Goal: Information Seeking & Learning: Learn about a topic

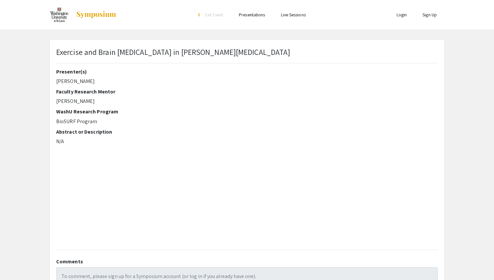
click at [153, 91] on h2 "Faculty Research Mentor" at bounding box center [116, 92] width 121 height 6
click at [108, 45] on div "Exercise and Brain [MEDICAL_DATA] in [PERSON_NAME][MEDICAL_DATA] Presenter(s) […" at bounding box center [247, 178] width 395 height 277
click at [106, 52] on p "Exercise and Brain [MEDICAL_DATA] in [PERSON_NAME][MEDICAL_DATA]" at bounding box center [173, 52] width 234 height 12
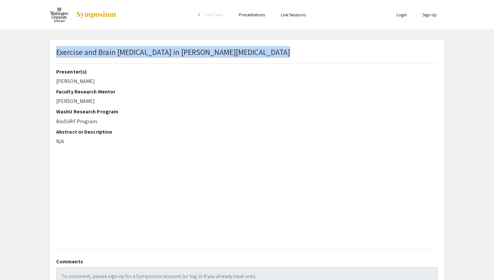
click at [106, 52] on p "Exercise and Brain [MEDICAL_DATA] in [PERSON_NAME][MEDICAL_DATA]" at bounding box center [173, 52] width 234 height 12
copy p "Exercise and Brain [MEDICAL_DATA] in [PERSON_NAME][MEDICAL_DATA]"
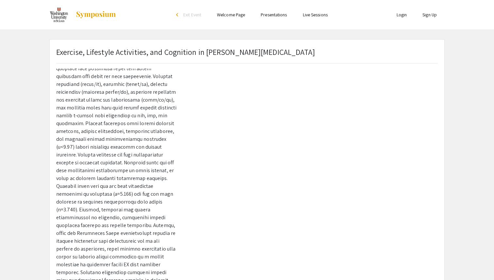
click at [110, 62] on div "Exercise, Lifestyle Activities, and Cognition in Parkinson's Disease" at bounding box center [185, 54] width 259 height 17
click at [115, 53] on p "Exercise, Lifestyle Activities, and Cognition in Parkinson's Disease" at bounding box center [185, 52] width 259 height 12
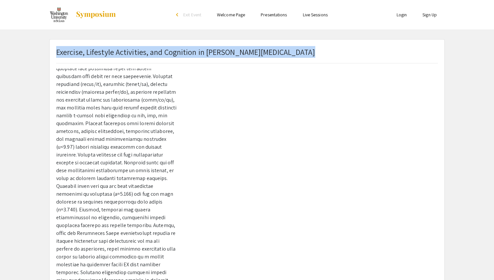
click at [115, 53] on p "Exercise, Lifestyle Activities, and Cognition in Parkinson's Disease" at bounding box center [185, 52] width 259 height 12
copy p "Exercise, Lifestyle Activities, and Cognition in Parkinson's Disease"
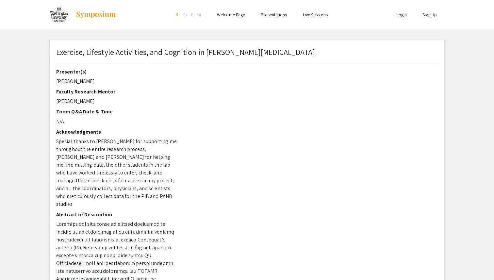
click at [312, 52] on div "Exercise, Lifestyle Activities, and Cognition in Parkinson's Disease" at bounding box center [247, 57] width 392 height 23
click at [310, 50] on div "Exercise, Lifestyle Activities, and Cognition in Parkinson's Disease" at bounding box center [247, 57] width 392 height 23
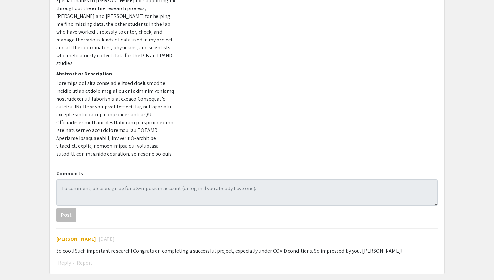
scroll to position [147, 0]
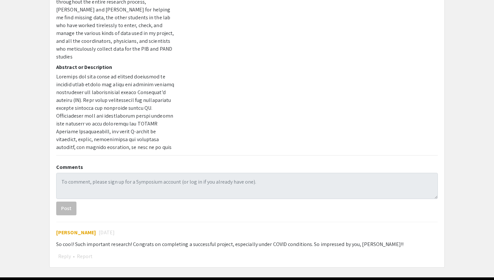
click at [206, 113] on div at bounding box center [312, 35] width 261 height 229
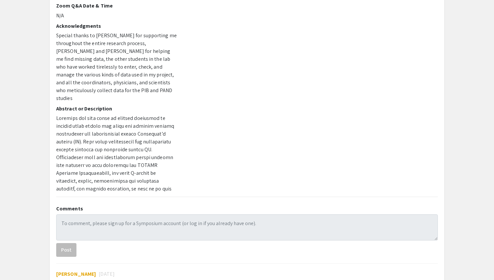
scroll to position [104, 0]
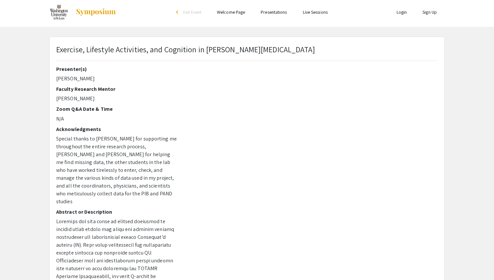
scroll to position [0, 0]
